Goal: Task Accomplishment & Management: Use online tool/utility

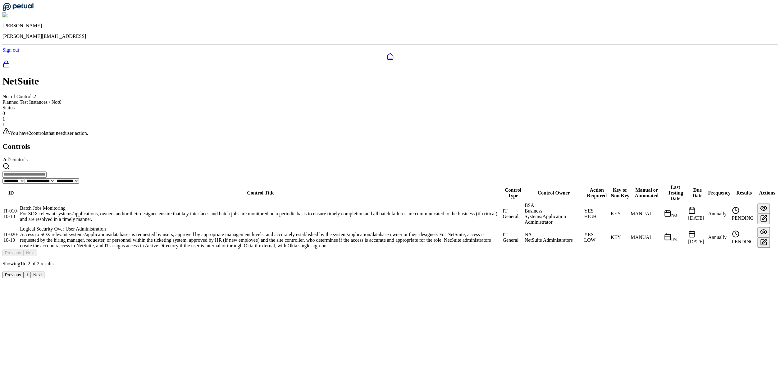
click at [301, 232] on div "Access to SOX relevant systems/applications/databases is requested by users, ap…" at bounding box center [261, 240] width 482 height 17
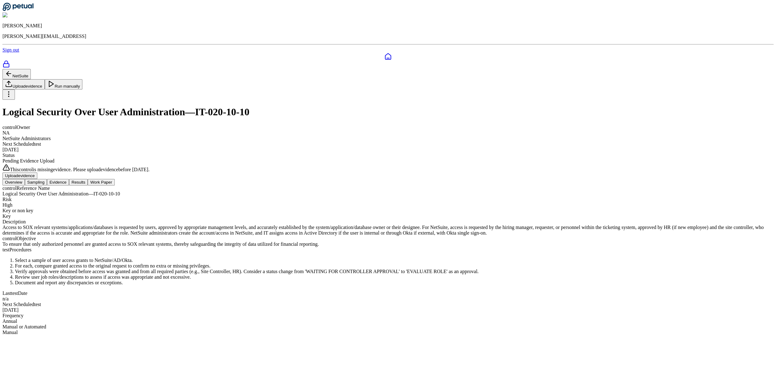
click at [47, 179] on button "Sampling" at bounding box center [36, 182] width 22 height 7
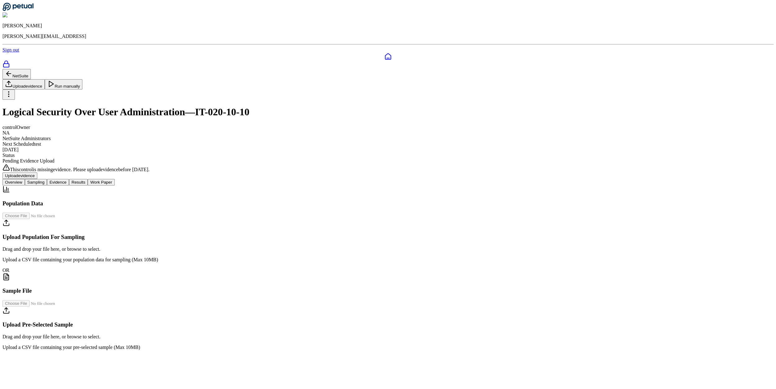
scroll to position [32, 0]
click at [73, 307] on input "file" at bounding box center [37, 303] width 71 height 7
type input "**********"
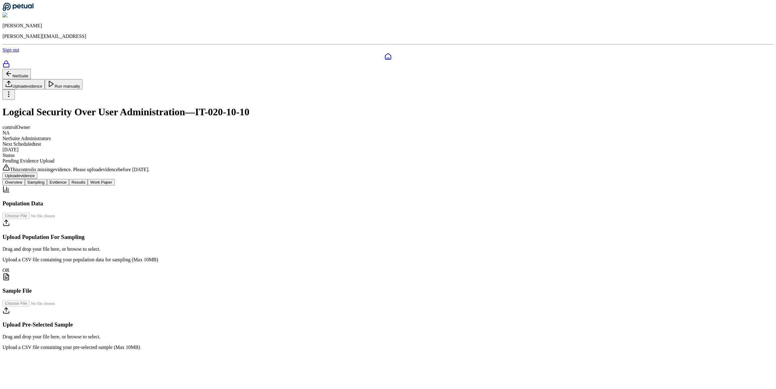
click at [283, 179] on nav "Overview Sampling Evidence Results Work Paper" at bounding box center [387, 182] width 771 height 7
drag, startPoint x: 287, startPoint y: 105, endPoint x: 331, endPoint y: 104, distance: 43.5
click at [69, 179] on button "Evidence" at bounding box center [58, 182] width 22 height 7
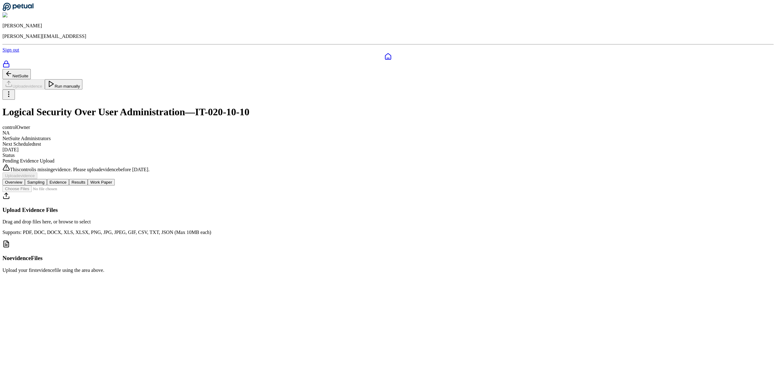
click at [337, 119] on div "NetSuite Upload evidence Run manually Logical Security Over User Administration…" at bounding box center [387, 124] width 771 height 110
click at [88, 179] on button "Results" at bounding box center [78, 182] width 19 height 7
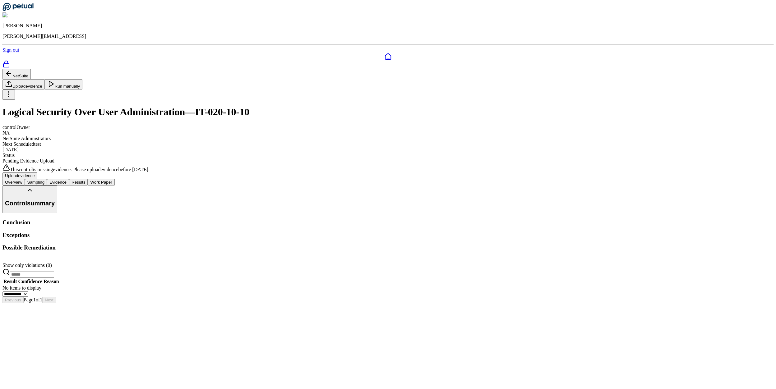
click at [47, 179] on button "Sampling" at bounding box center [36, 182] width 22 height 7
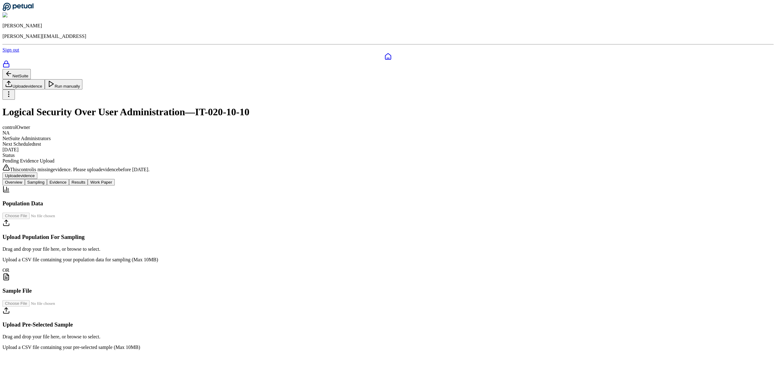
scroll to position [32, 0]
click at [73, 307] on input "file" at bounding box center [37, 303] width 71 height 7
type input "**********"
click at [73, 301] on input "file" at bounding box center [37, 303] width 71 height 7
type input "**********"
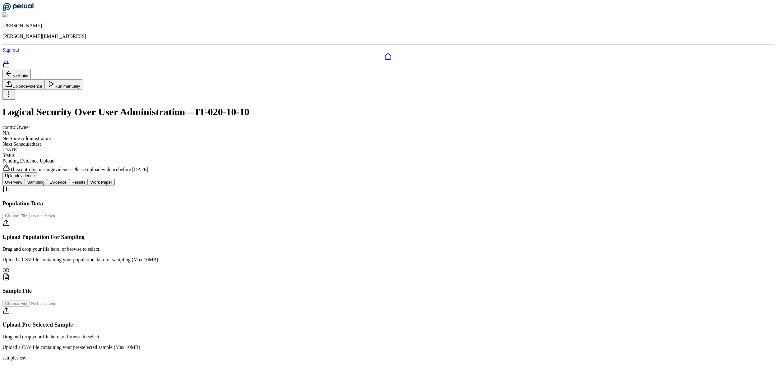
scroll to position [0, 0]
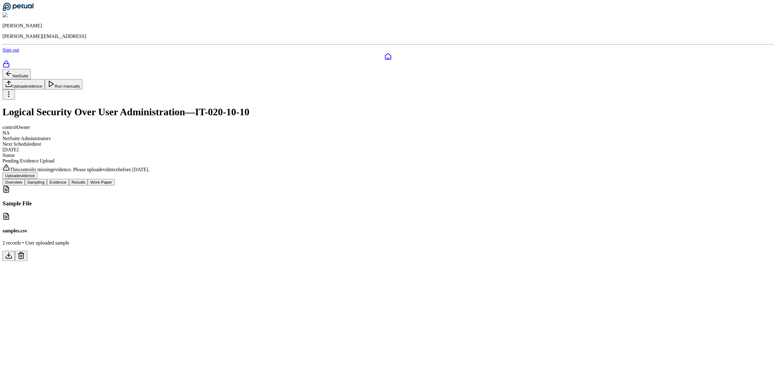
click at [23, 254] on icon at bounding box center [21, 256] width 4 height 5
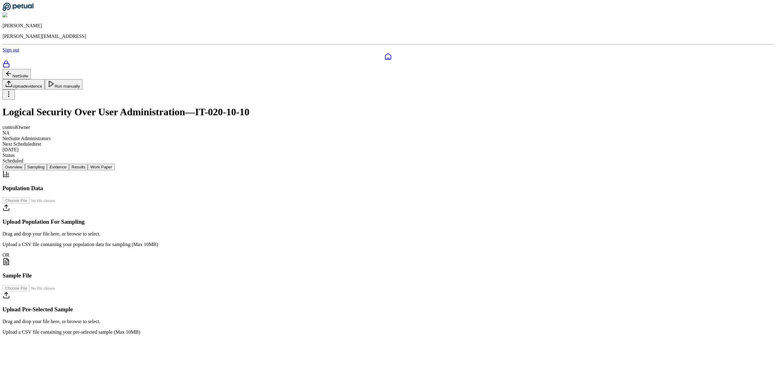
scroll to position [2, 0]
